Goal: Information Seeking & Learning: Learn about a topic

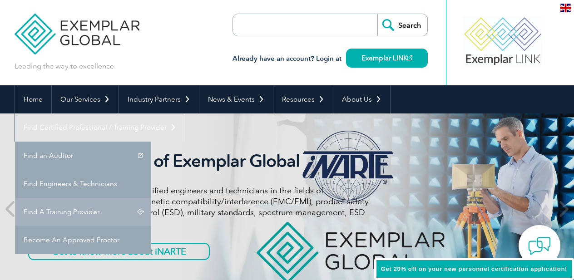
click at [151, 198] on link "Find A Training Provider" at bounding box center [83, 212] width 136 height 28
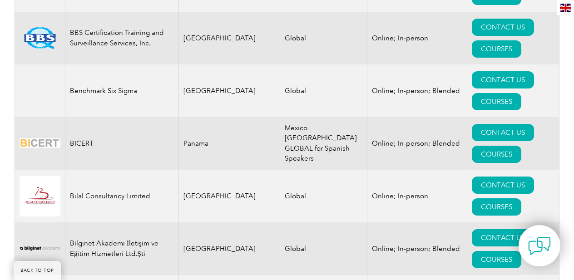
scroll to position [1646, 0]
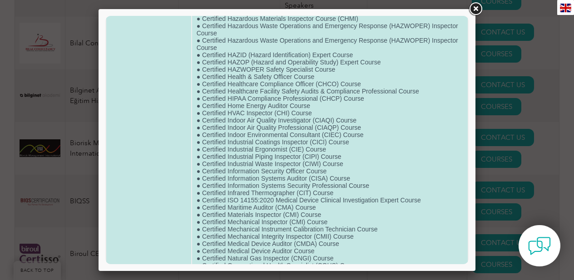
scroll to position [421, 0]
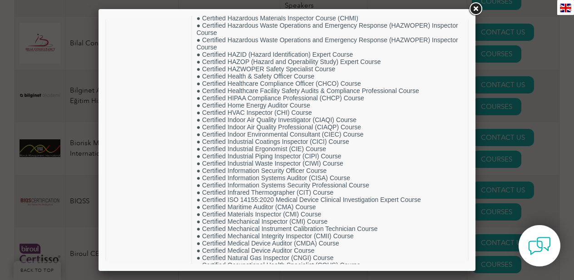
click at [476, 9] on link at bounding box center [475, 9] width 16 height 16
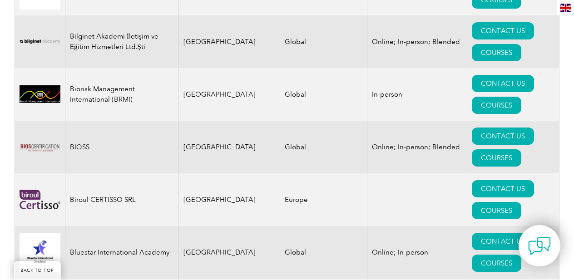
scroll to position [1849, 0]
